Goal: Task Accomplishment & Management: Manage account settings

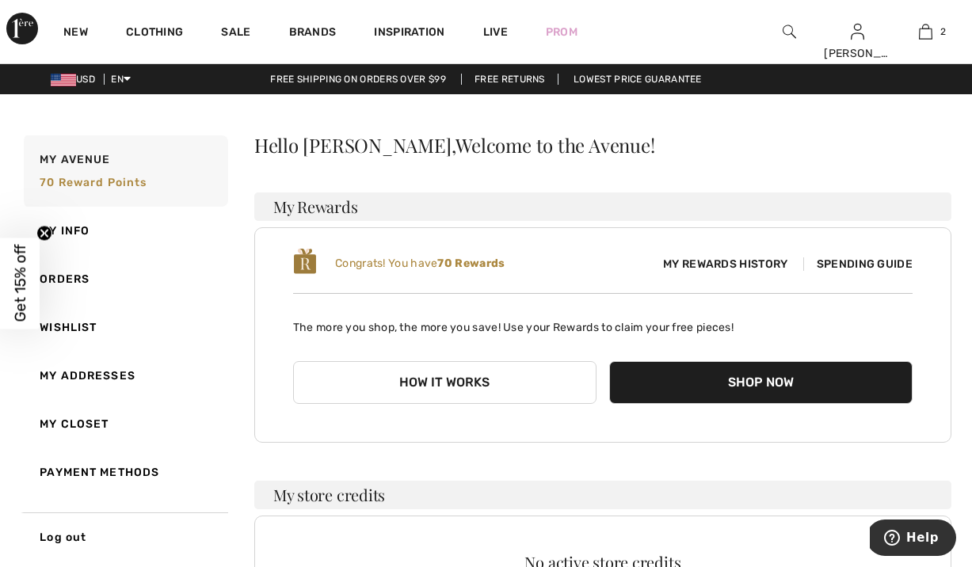
click at [64, 287] on link "Orders" at bounding box center [124, 279] width 207 height 48
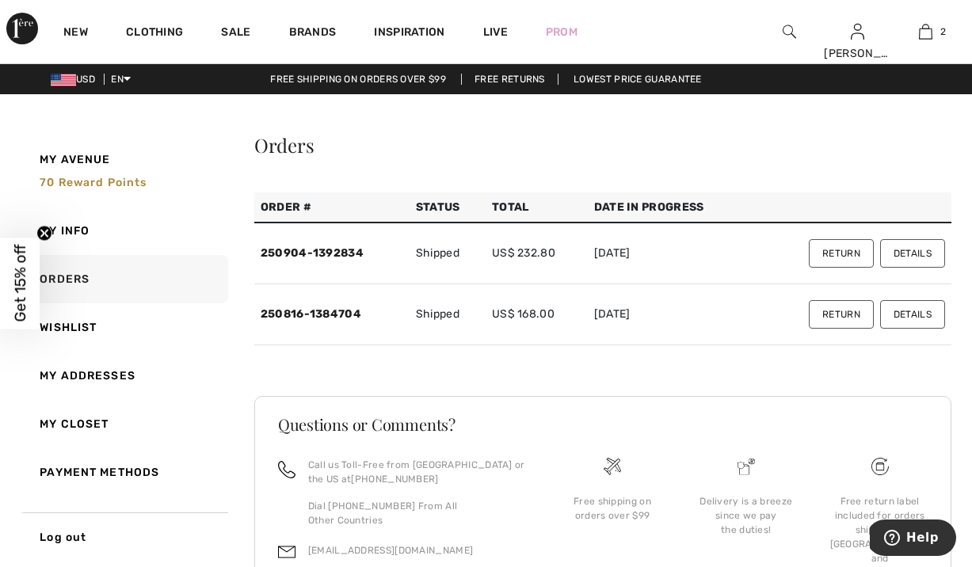
click at [896, 268] on button "Details" at bounding box center [912, 253] width 65 height 29
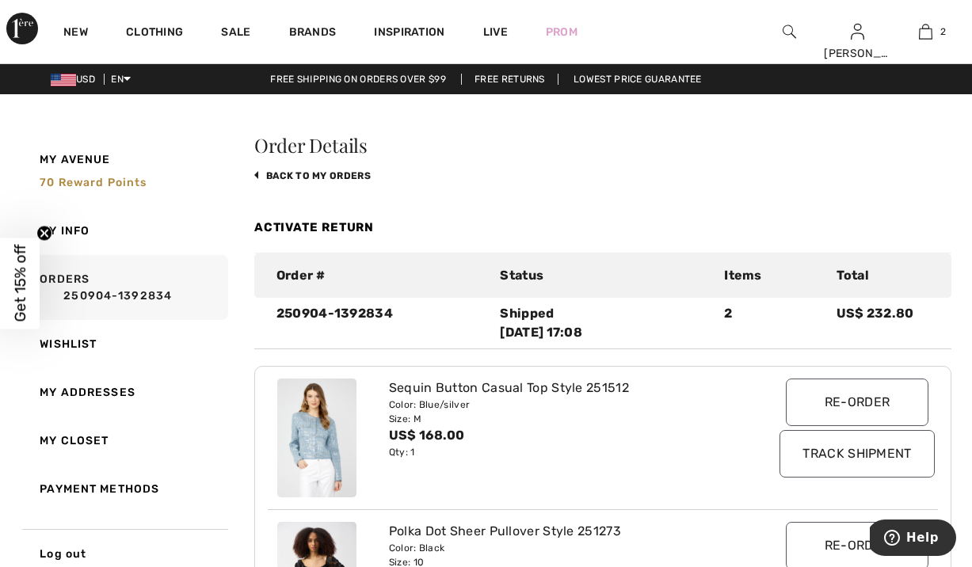
click at [258, 181] on link "back to My Orders" at bounding box center [312, 175] width 116 height 11
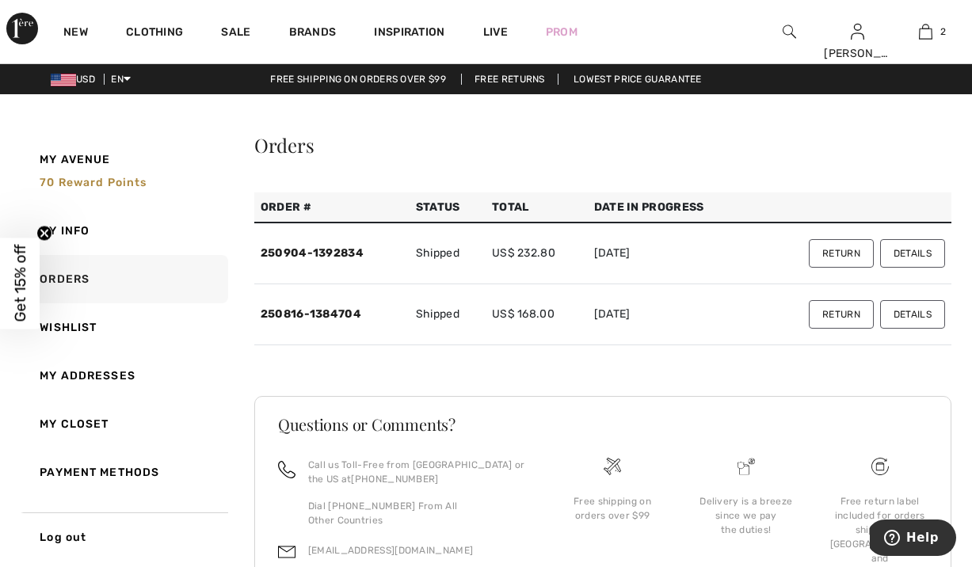
click at [819, 268] on button "Return" at bounding box center [841, 253] width 65 height 29
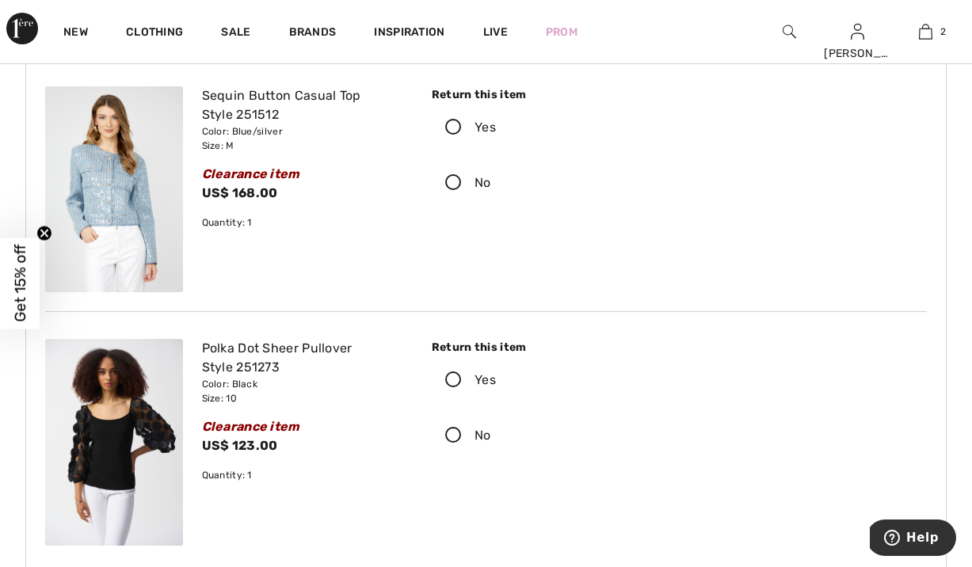
scroll to position [143, 0]
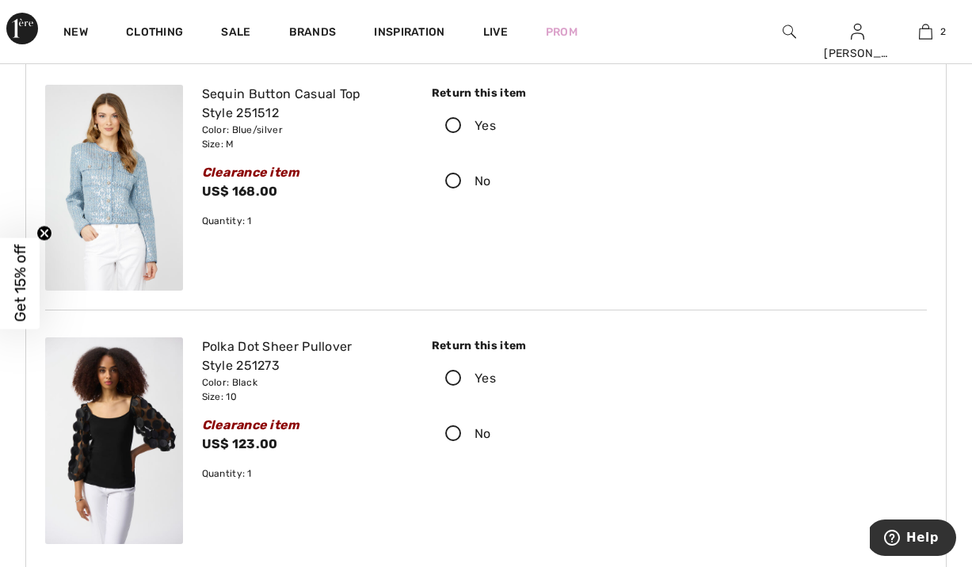
drag, startPoint x: 460, startPoint y: 409, endPoint x: 595, endPoint y: 379, distance: 137.9
click at [461, 387] on icon at bounding box center [453, 379] width 42 height 17
click at [496, 402] on input "Yes" at bounding box center [501, 379] width 10 height 48
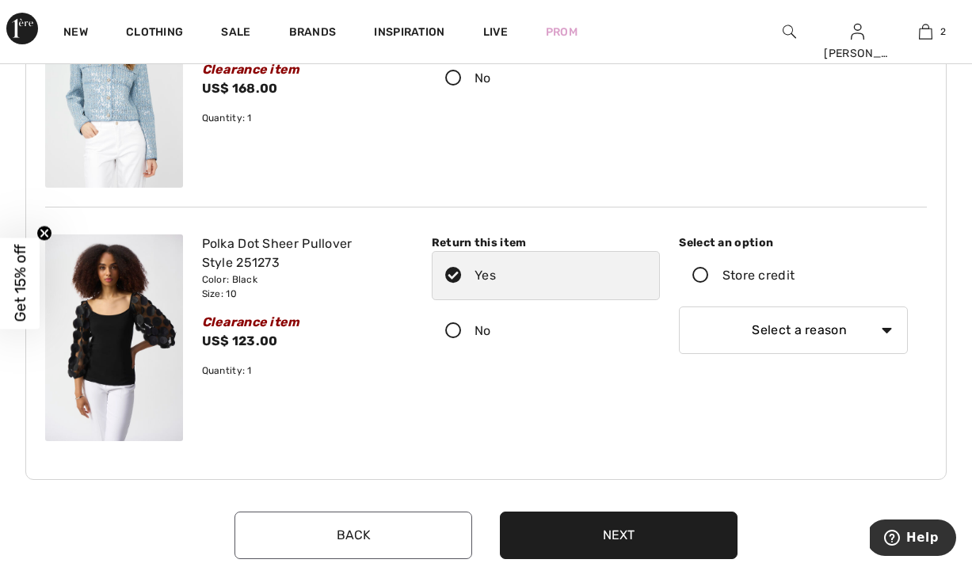
scroll to position [249, 0]
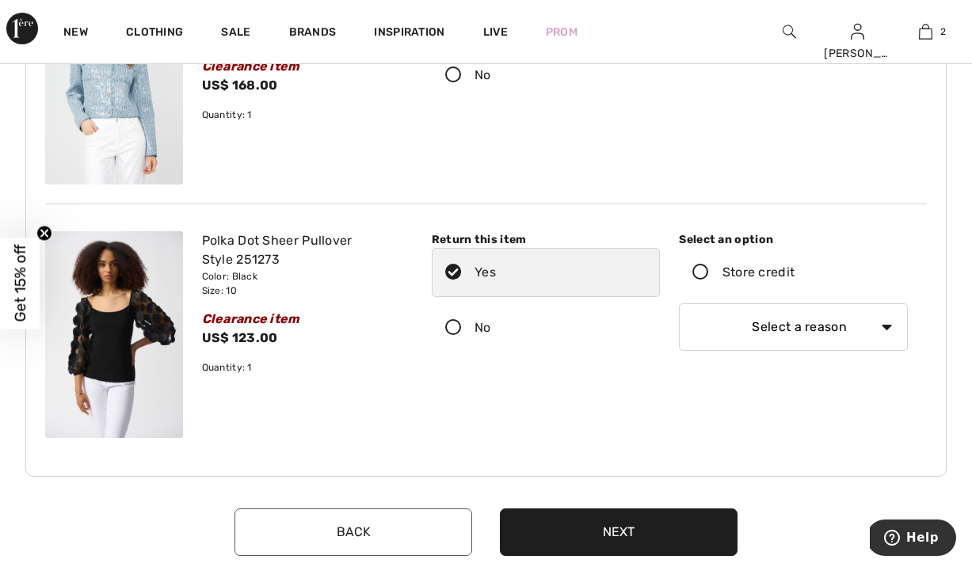
click at [707, 281] on icon at bounding box center [700, 272] width 42 height 17
click at [794, 296] on input "Store credit" at bounding box center [799, 273] width 10 height 48
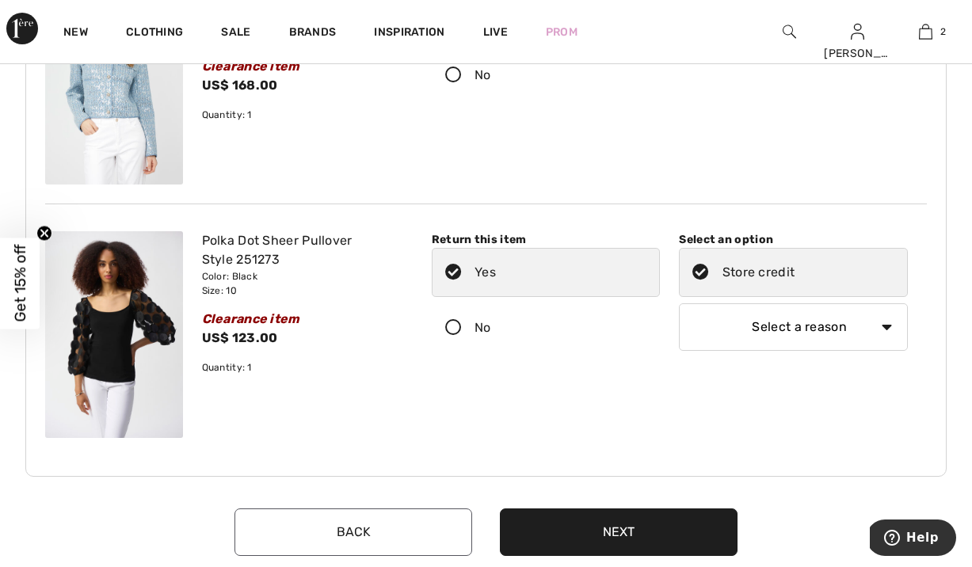
click at [870, 351] on select "Select a reason I received the wrong product or size My order arrived too late …" at bounding box center [793, 327] width 229 height 48
select select "3"
click at [679, 336] on select "Select a reason I received the wrong product or size My order arrived too late …" at bounding box center [793, 327] width 229 height 48
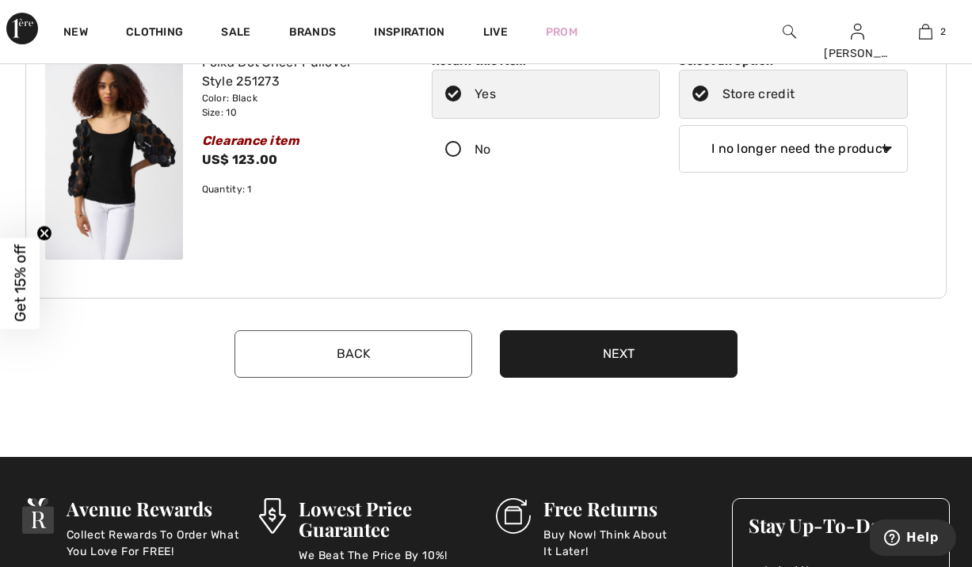
click at [645, 378] on button "Next" at bounding box center [619, 354] width 238 height 48
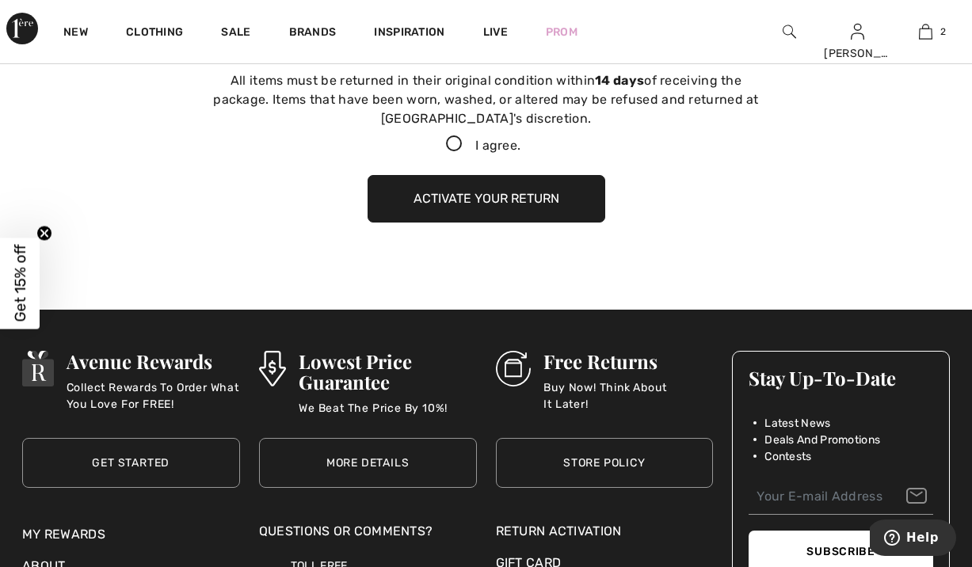
scroll to position [687, 0]
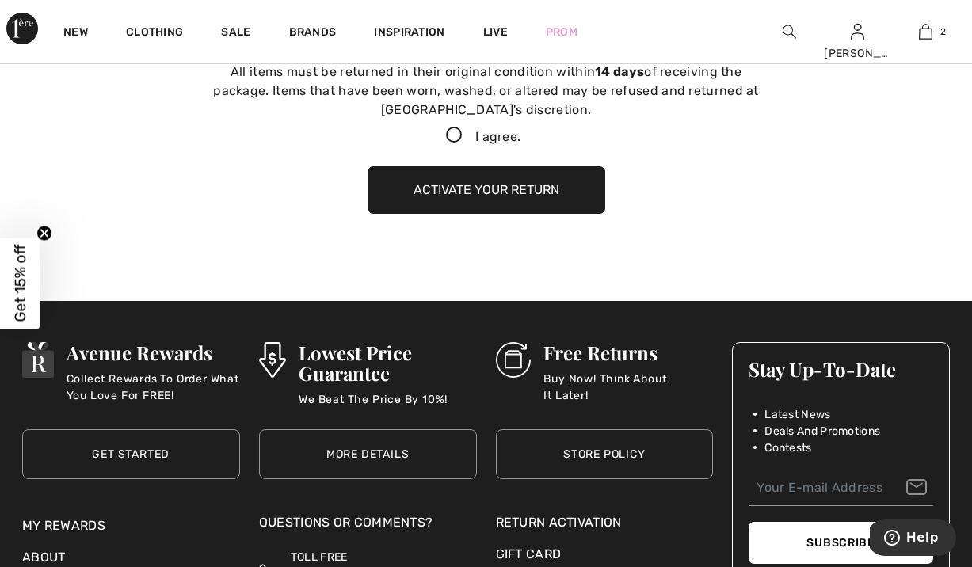
click at [455, 144] on icon at bounding box center [454, 135] width 42 height 17
click at [520, 141] on input "I agree." at bounding box center [525, 136] width 10 height 10
checkbox input "true"
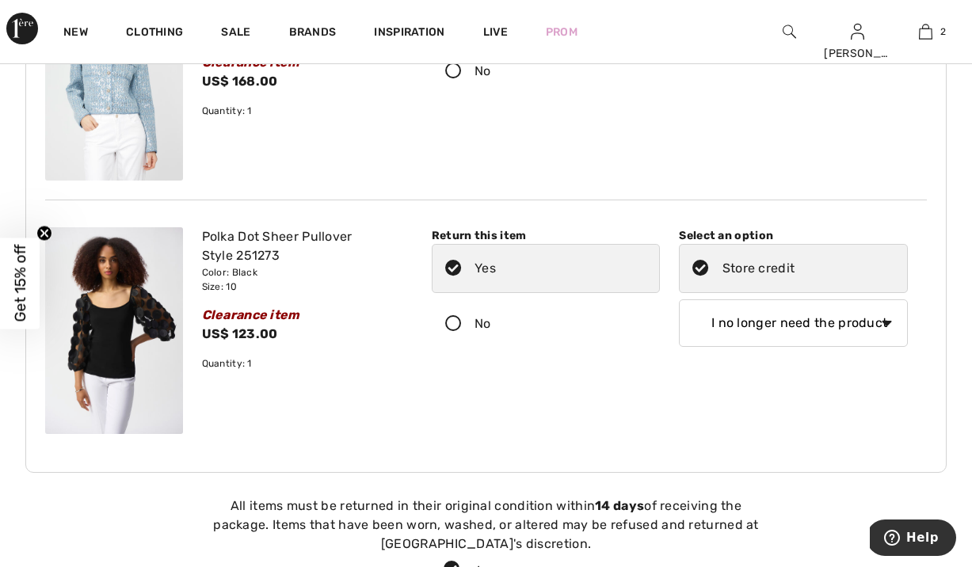
scroll to position [162, 0]
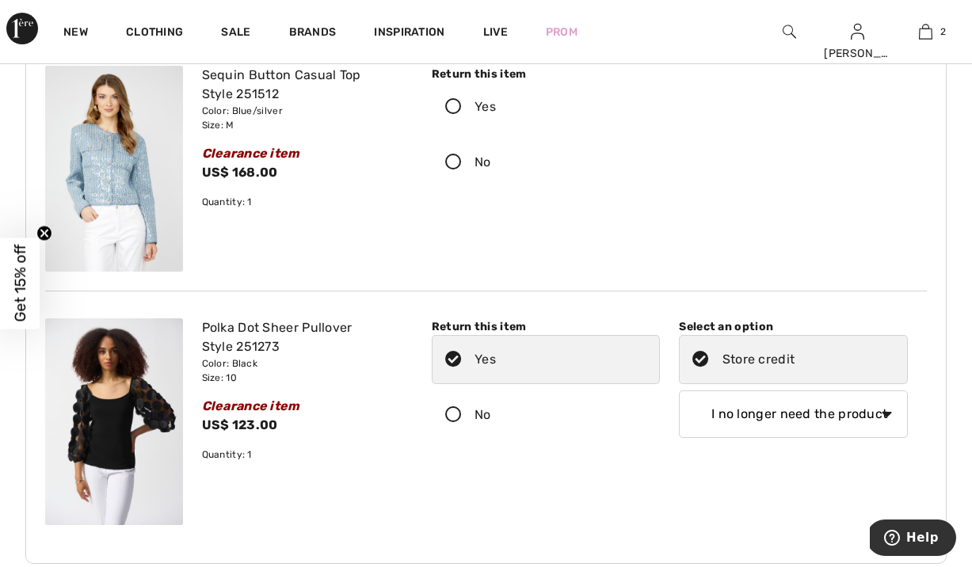
click at [780, 438] on select "Select a reason I received the wrong product or size My order arrived too late …" at bounding box center [793, 414] width 229 height 48
select select "4"
click at [679, 422] on select "Select a reason I received the wrong product or size My order arrived too late …" at bounding box center [793, 414] width 229 height 48
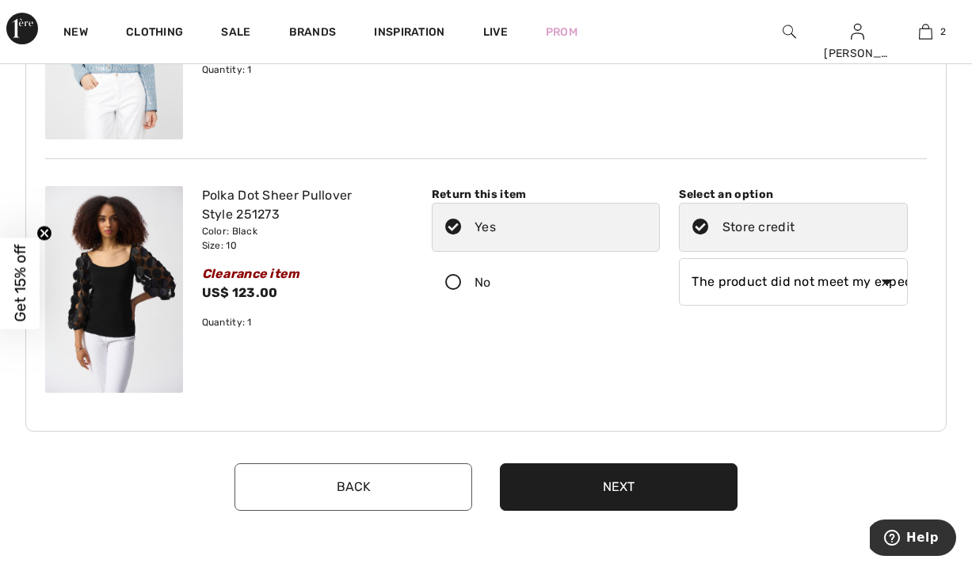
scroll to position [332, 0]
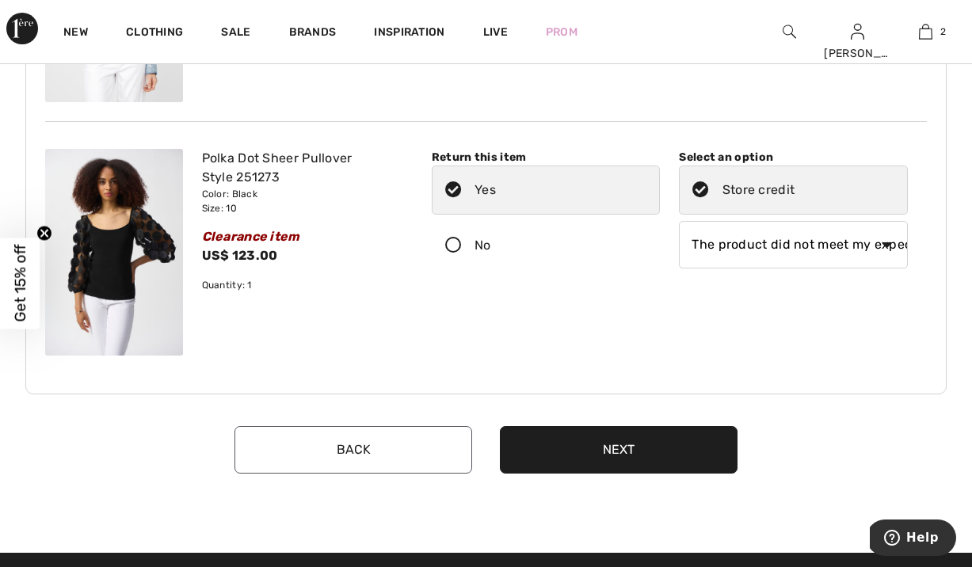
click at [603, 474] on button "Next" at bounding box center [619, 450] width 238 height 48
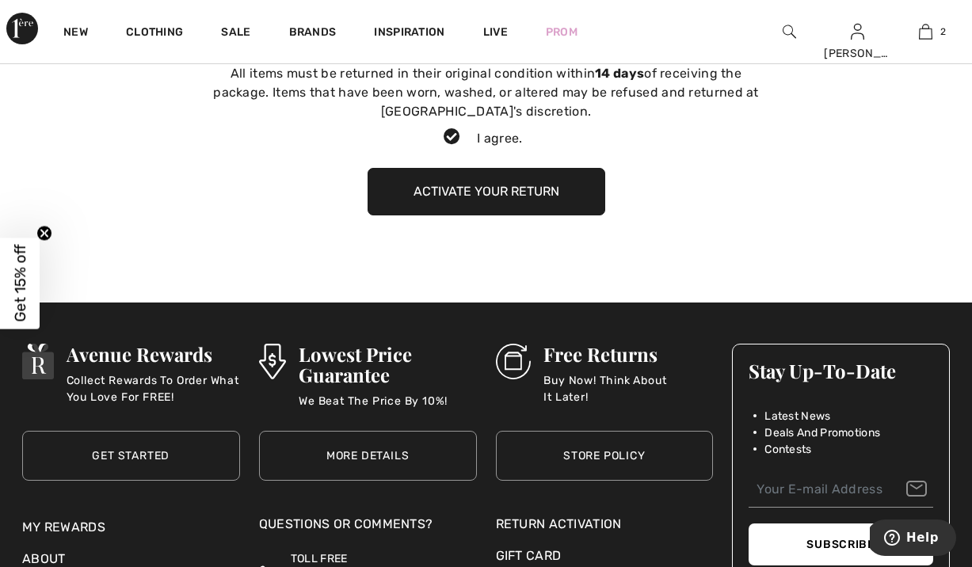
scroll to position [687, 0]
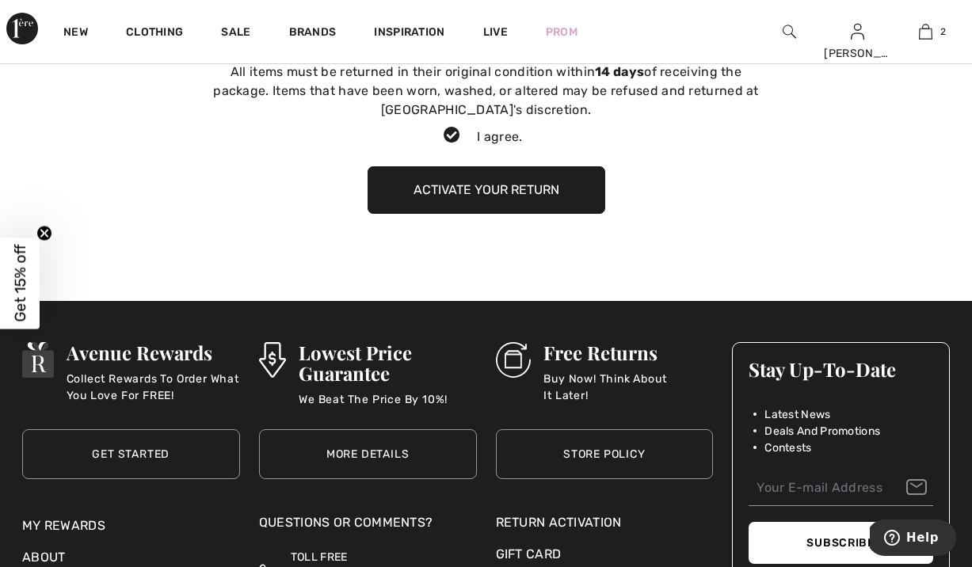
drag, startPoint x: 533, startPoint y: 214, endPoint x: 559, endPoint y: 221, distance: 27.1
click at [538, 214] on button "Activate your return" at bounding box center [486, 190] width 238 height 48
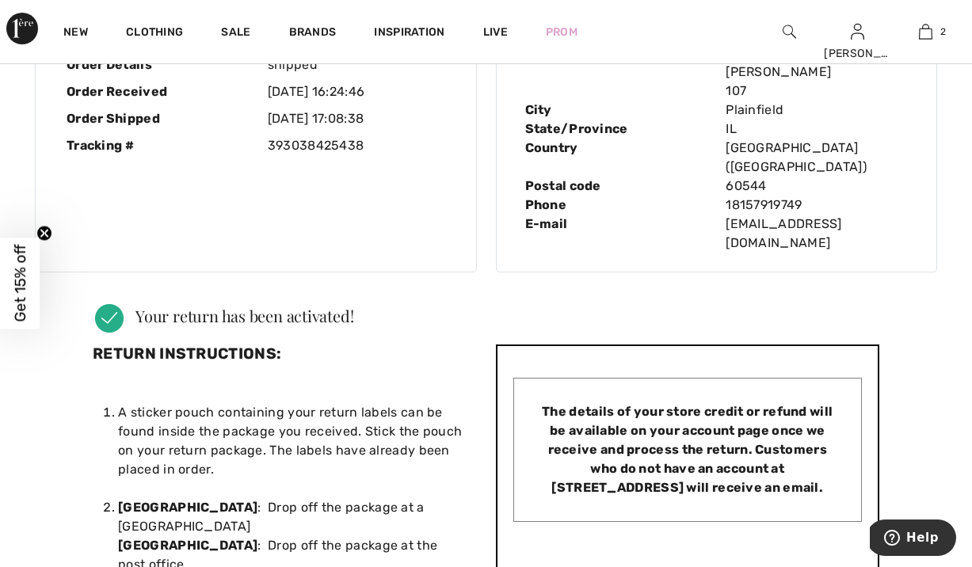
scroll to position [0, 0]
